Goal: Communication & Community: Ask a question

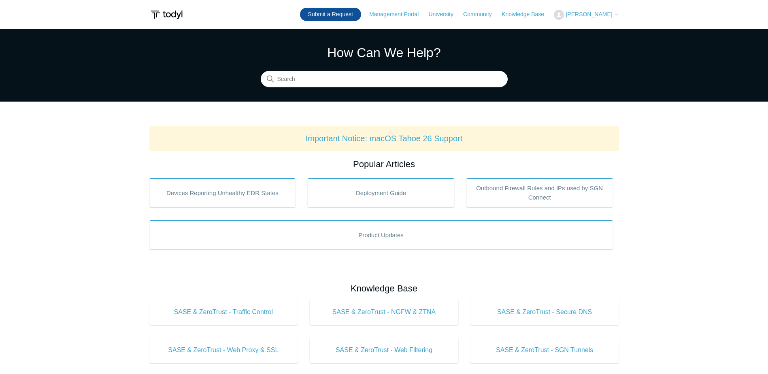
click at [361, 14] on link "Submit a Request" at bounding box center [330, 14] width 61 height 13
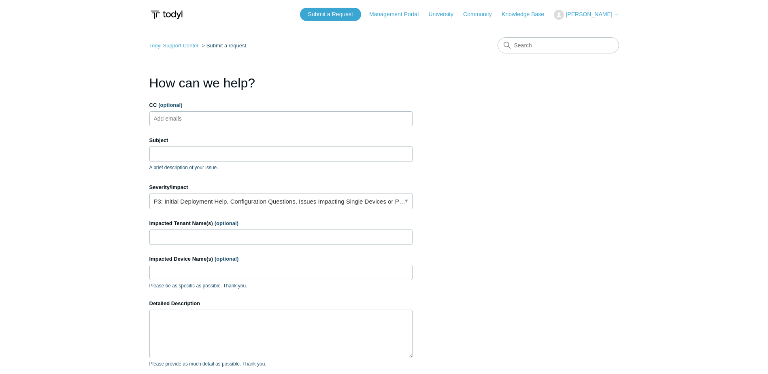
click at [250, 121] on ul "Add emails" at bounding box center [280, 118] width 263 height 15
type input "[EMAIL_ADDRESS][DOMAIN_NAME]"
click at [210, 153] on input "Subject" at bounding box center [280, 153] width 263 height 15
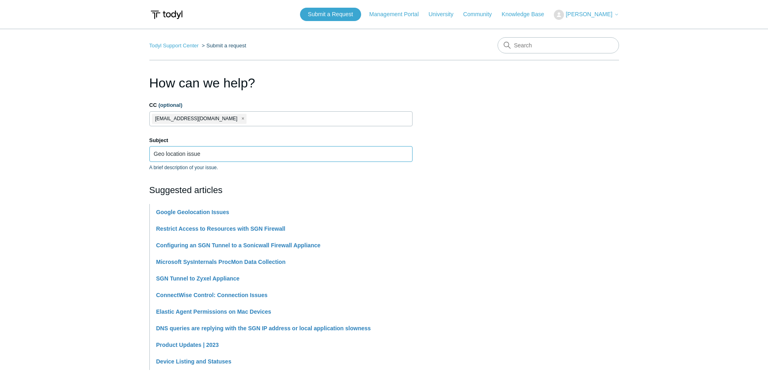
type input "Geo location issue"
click at [498, 133] on section "How can we help? CC (optional) [EMAIL_ADDRESS][DOMAIN_NAME] Subject Geo locatio…" at bounding box center [383, 357] width 469 height 569
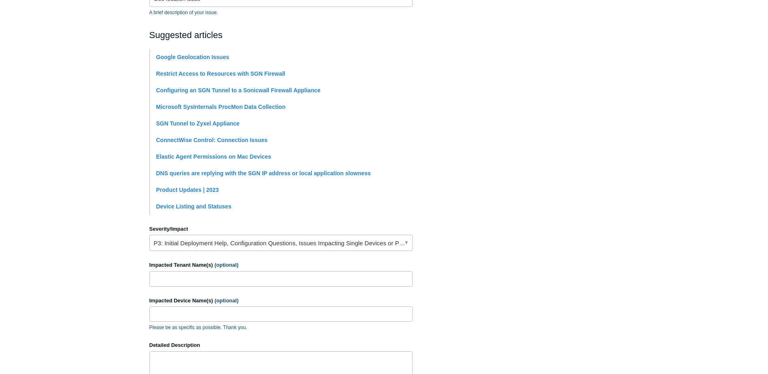
scroll to position [162, 0]
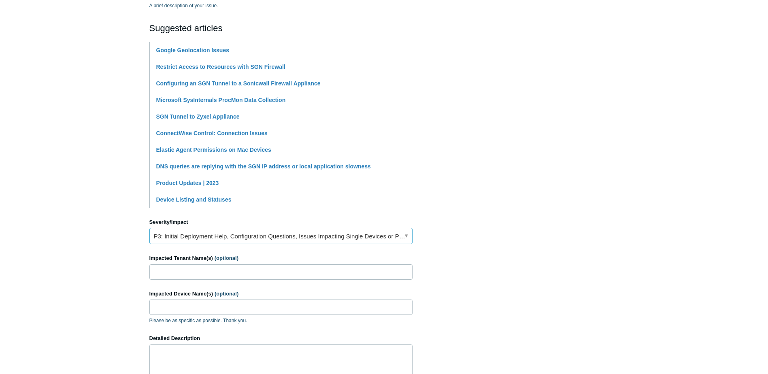
click at [253, 236] on link "P3: Initial Deployment Help, Configuration Questions, Issues Impacting Single D…" at bounding box center [280, 236] width 263 height 16
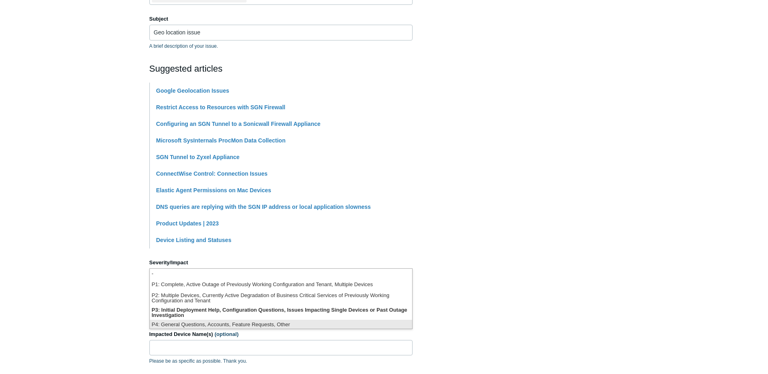
scroll to position [2, 0]
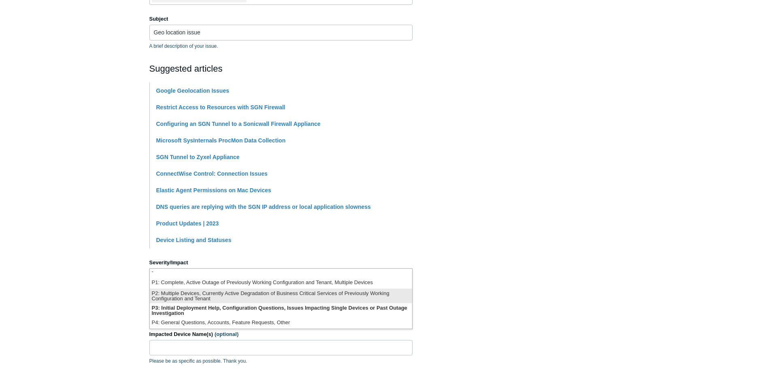
click at [306, 295] on li "P2: Multiple Devices, Currently Active Degradation of Business Critical Service…" at bounding box center [281, 295] width 262 height 15
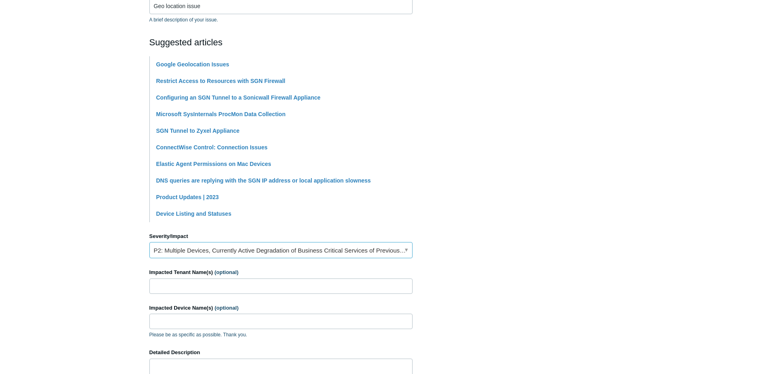
scroll to position [162, 0]
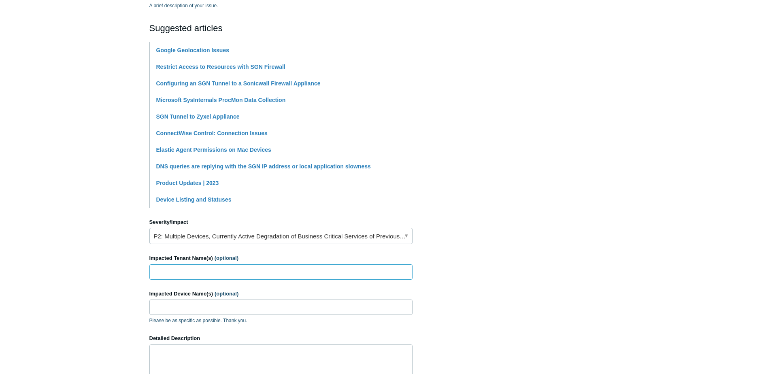
click at [242, 274] on input "Impacted Tenant Name(s) (optional)" at bounding box center [280, 271] width 263 height 15
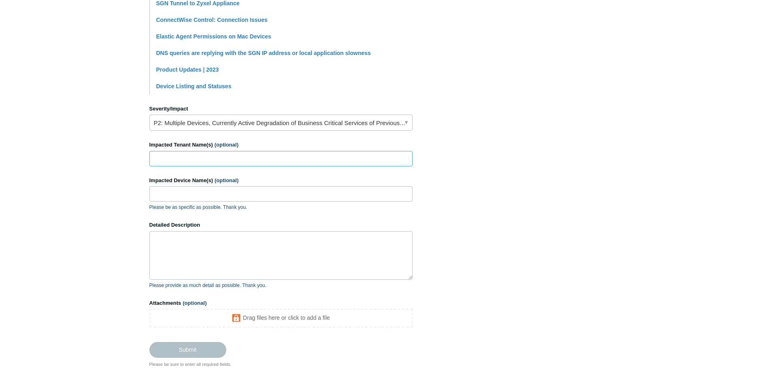
scroll to position [283, 0]
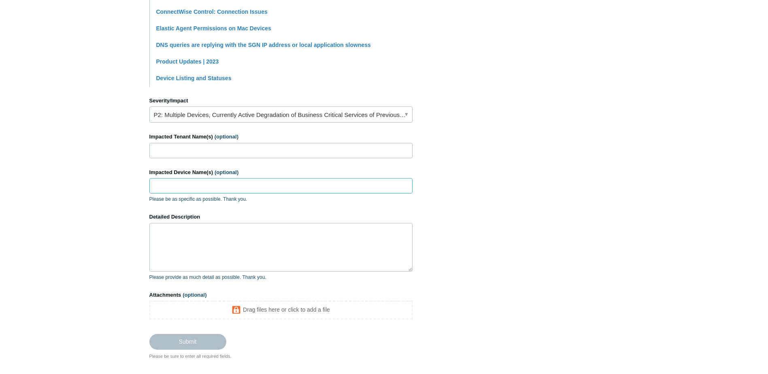
click at [250, 187] on input "Impacted Device Name(s) (optional)" at bounding box center [280, 185] width 263 height 15
click at [253, 243] on textarea "Detailed Description" at bounding box center [280, 247] width 263 height 49
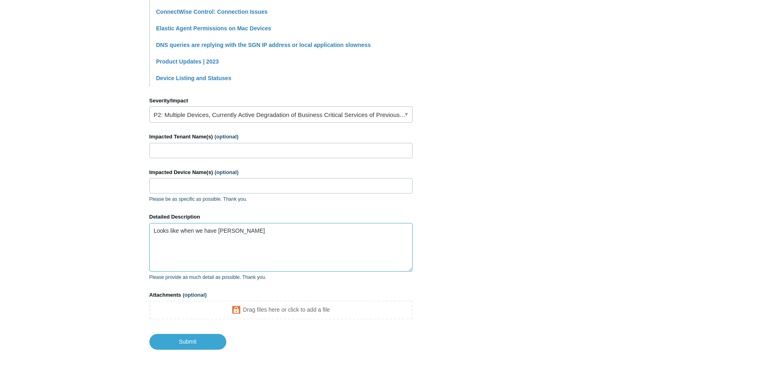
click at [270, 234] on textarea "Looks like when we have [PERSON_NAME]" at bounding box center [280, 247] width 263 height 49
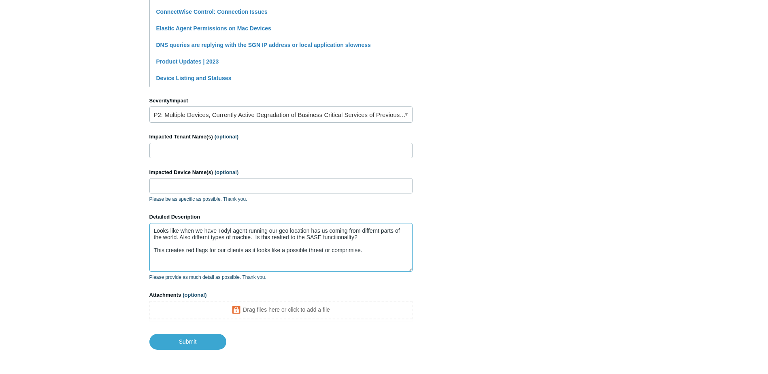
drag, startPoint x: 356, startPoint y: 249, endPoint x: 372, endPoint y: 245, distance: 16.8
click at [372, 245] on textarea "Looks like when we have Todyl agent running our geo location has us coming from…" at bounding box center [280, 247] width 263 height 49
click at [242, 246] on textarea "Looks like when we have Todyl agent running our geo location has us coming from…" at bounding box center [280, 247] width 263 height 49
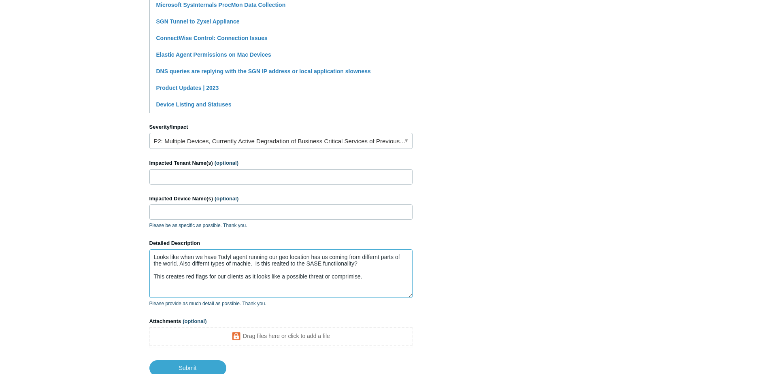
scroll to position [243, 0]
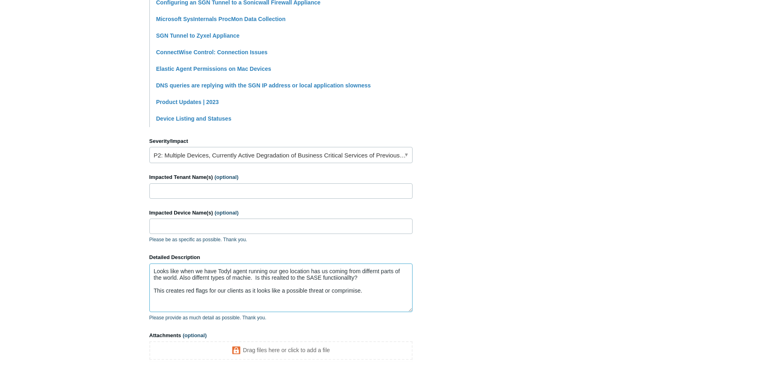
click at [219, 293] on textarea "Looks like when we have Todyl agent running our geo location has us coming from…" at bounding box center [280, 287] width 263 height 49
click at [215, 291] on textarea "Looks like when we have Todyl agent running our geo location has us coming from…" at bounding box center [280, 287] width 263 height 49
click at [199, 282] on textarea "Looks like when we have Todyl agent running our geo location has us coming from…" at bounding box center [280, 287] width 263 height 49
click at [370, 278] on textarea "Looks like when we have Todyl agent running our geo location has us coming from…" at bounding box center [280, 287] width 263 height 49
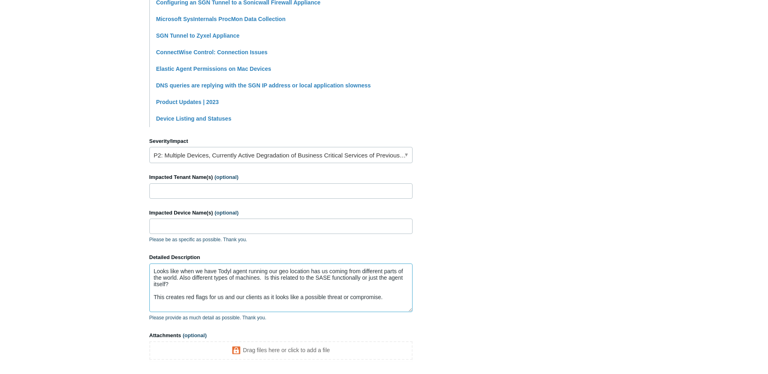
click at [391, 295] on textarea "Looks like when we have Todyl agent running our geo location has us coming from…" at bounding box center [280, 287] width 263 height 49
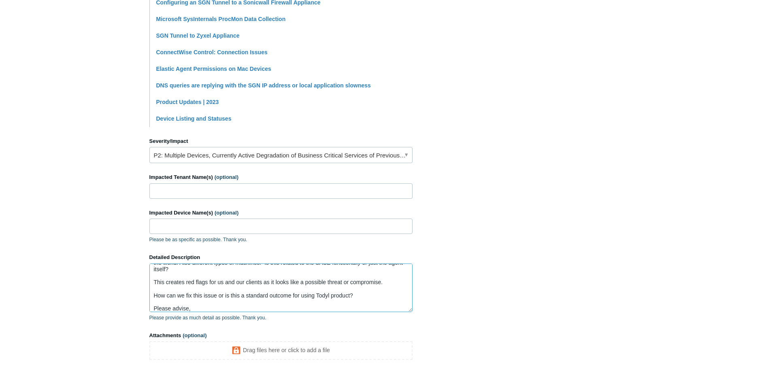
scroll to position [0, 0]
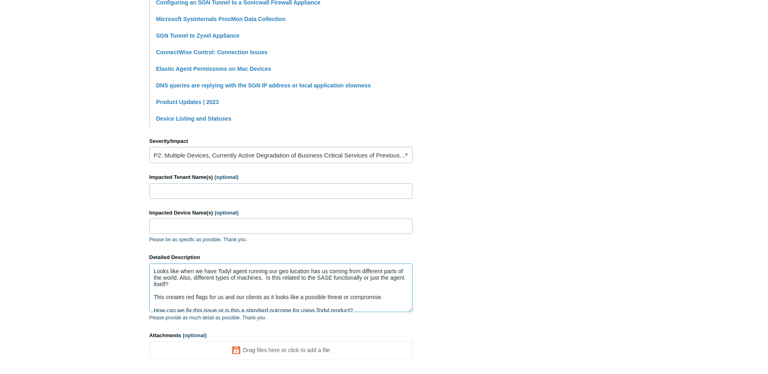
type textarea "Looks like when we have Todyl agent running our geo location has us coming from…"
click at [491, 193] on section "How can we help? CC (optional) [EMAIL_ADDRESS][DOMAIN_NAME] Subject Geo locatio…" at bounding box center [383, 110] width 469 height 560
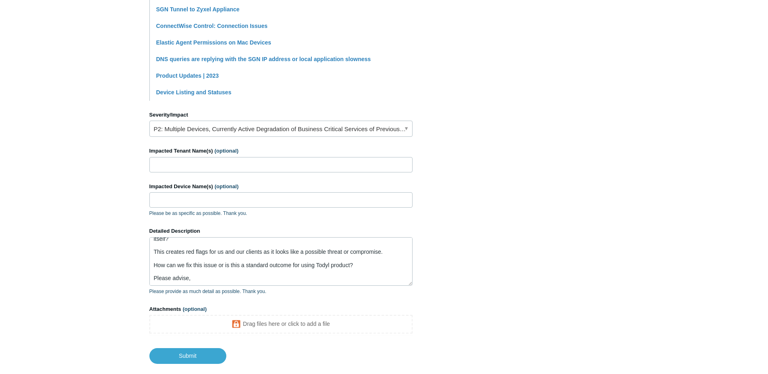
scroll to position [283, 0]
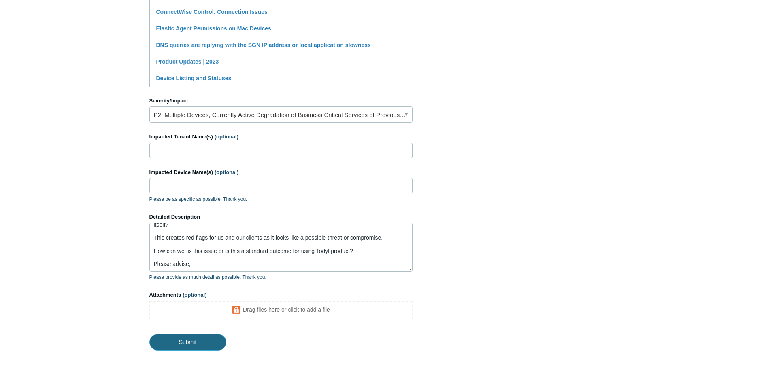
click at [203, 339] on input "Submit" at bounding box center [187, 342] width 77 height 16
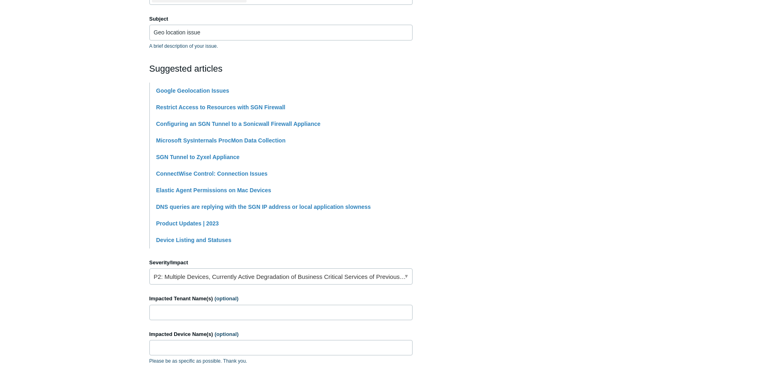
scroll to position [0, 0]
